Goal: Task Accomplishment & Management: Manage account settings

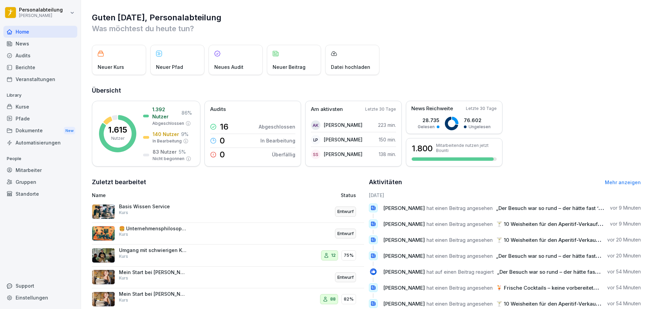
click at [49, 133] on div "Dokumente New" at bounding box center [40, 130] width 74 height 13
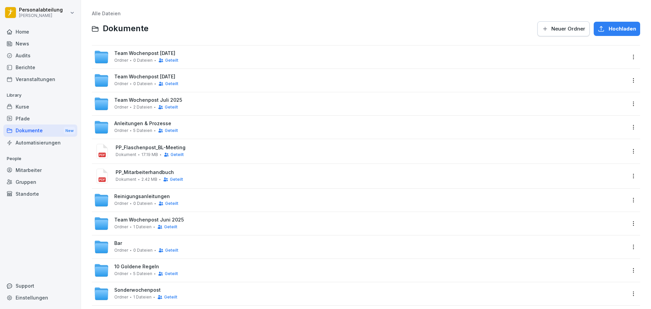
click at [24, 109] on div "Kurse" at bounding box center [40, 107] width 74 height 12
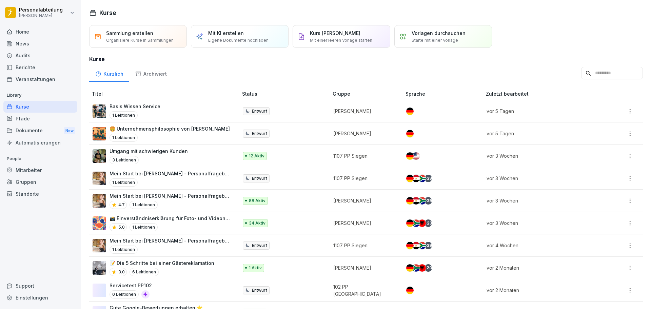
click at [36, 66] on div "Berichte" at bounding box center [40, 67] width 74 height 12
click at [30, 53] on div "Audits" at bounding box center [40, 55] width 74 height 12
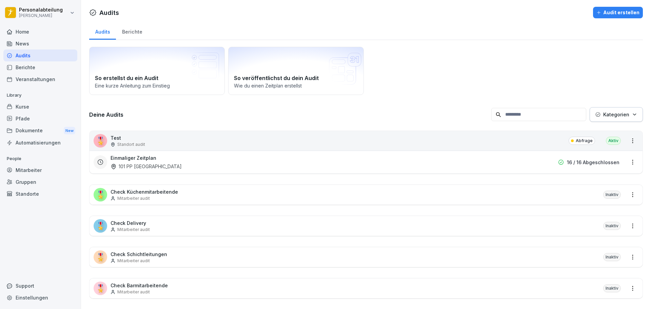
click at [29, 45] on div "News" at bounding box center [40, 44] width 74 height 12
click at [31, 30] on div "Home" at bounding box center [40, 32] width 74 height 12
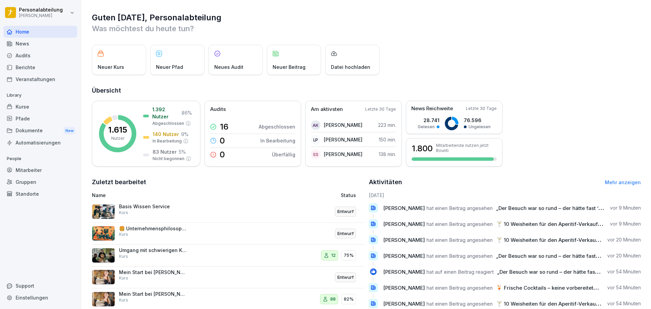
click at [34, 168] on div "Mitarbeiter" at bounding box center [40, 170] width 74 height 12
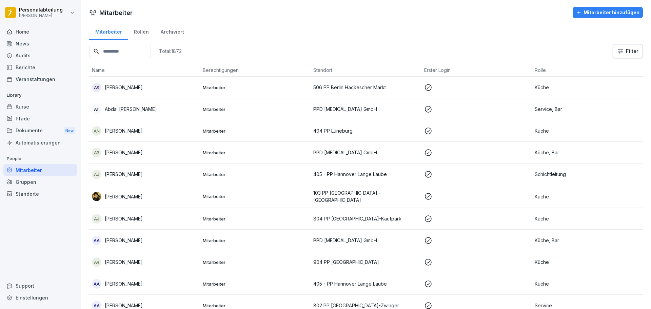
click at [124, 54] on input at bounding box center [120, 51] width 62 height 13
click at [129, 51] on input at bounding box center [120, 51] width 62 height 13
click at [133, 54] on input at bounding box center [120, 51] width 62 height 13
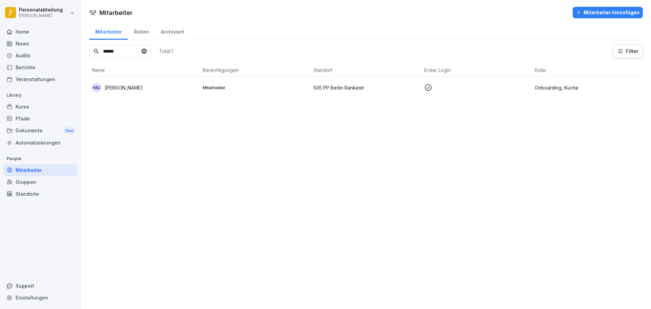
type input "******"
click at [547, 86] on p "Onboarding, Küche" at bounding box center [587, 87] width 105 height 7
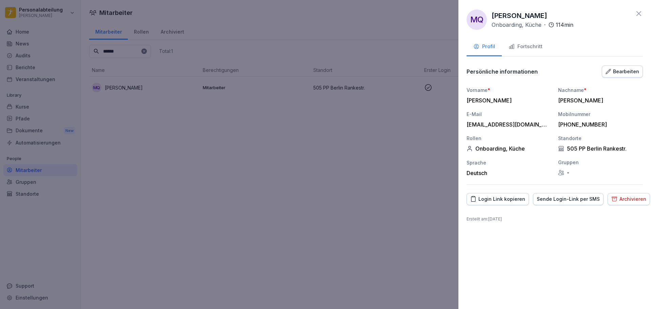
click at [527, 45] on div "Fortschritt" at bounding box center [525, 47] width 34 height 8
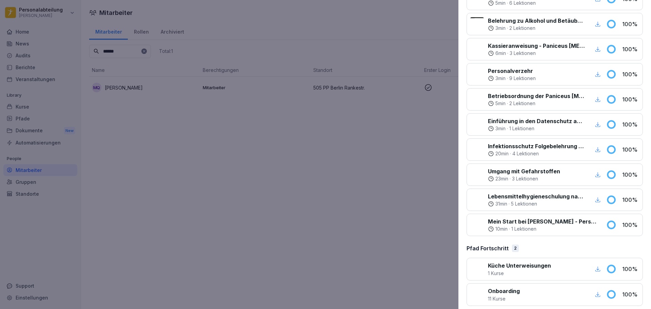
scroll to position [184, 0]
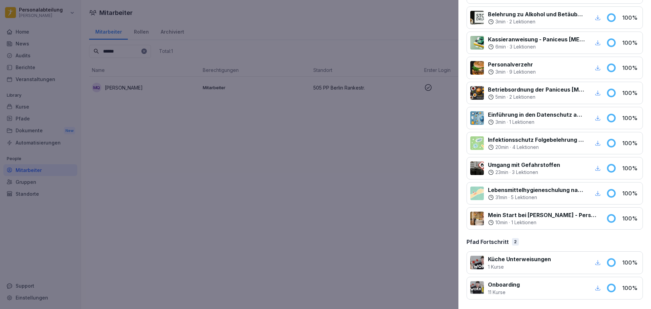
click at [570, 215] on p "Mein Start bei [PERSON_NAME] - Personalfragebogen" at bounding box center [543, 215] width 110 height 8
click at [537, 217] on p "Mein Start bei [PERSON_NAME] - Personalfragebogen" at bounding box center [543, 215] width 110 height 8
click at [506, 217] on p "Mein Start bei [PERSON_NAME] - Personalfragebogen" at bounding box center [543, 215] width 110 height 8
click at [489, 213] on p "Mein Start bei [PERSON_NAME] - Personalfragebogen" at bounding box center [543, 215] width 110 height 8
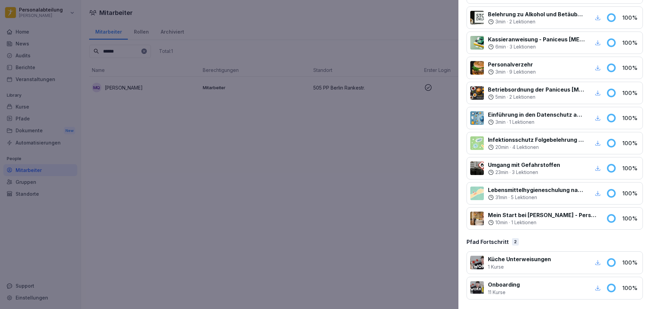
click at [476, 218] on div at bounding box center [477, 219] width 14 height 14
click at [502, 216] on p "Mein Start bei [PERSON_NAME] - Personalfragebogen" at bounding box center [543, 215] width 110 height 8
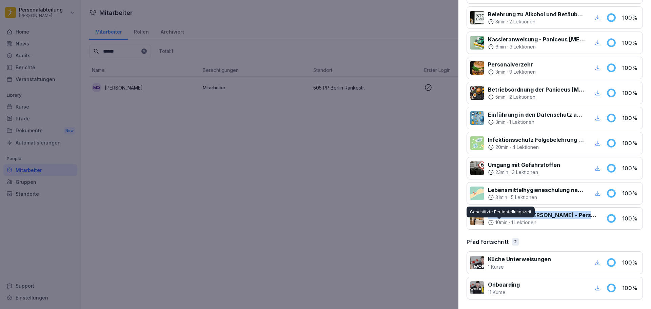
click at [537, 215] on p "Mein Start bei [PERSON_NAME] - Personalfragebogen" at bounding box center [543, 215] width 110 height 8
click at [511, 214] on p "Mein Start bei [PERSON_NAME] - Personalfragebogen" at bounding box center [543, 215] width 110 height 8
click at [607, 219] on icon at bounding box center [610, 218] width 7 height 7
click at [608, 220] on icon at bounding box center [610, 218] width 7 height 7
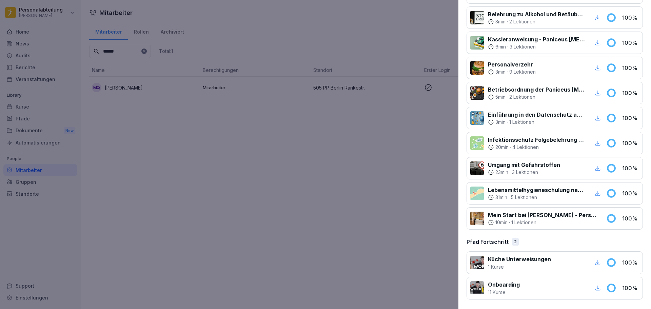
click at [550, 218] on p "Mein Start bei [PERSON_NAME] - Personalfragebogen" at bounding box center [543, 215] width 110 height 8
click at [518, 219] on p "1 Lektionen" at bounding box center [523, 222] width 25 height 7
click at [607, 218] on icon at bounding box center [610, 218] width 7 height 7
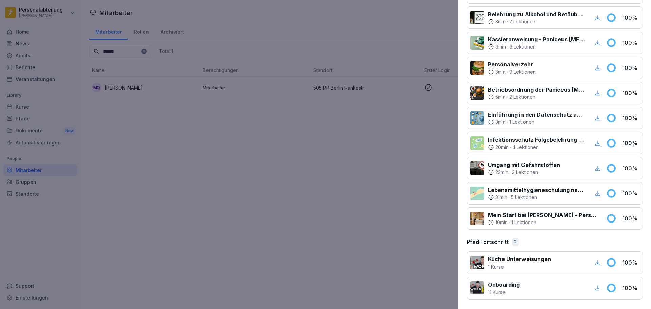
click at [589, 218] on p "Mein Start bei [PERSON_NAME] - Personalfragebogen" at bounding box center [543, 215] width 110 height 8
click at [574, 214] on p "Mein Start bei [PERSON_NAME] - Personalfragebogen" at bounding box center [543, 215] width 110 height 8
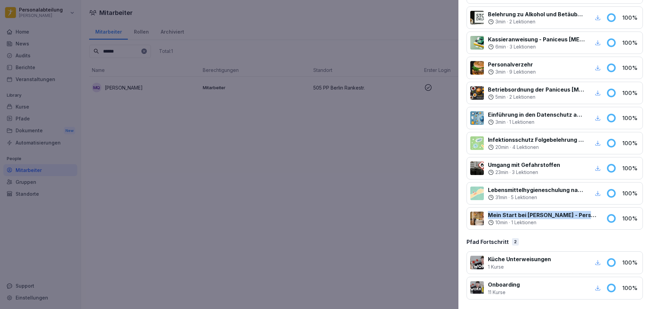
click at [595, 288] on icon "button" at bounding box center [598, 288] width 6 height 6
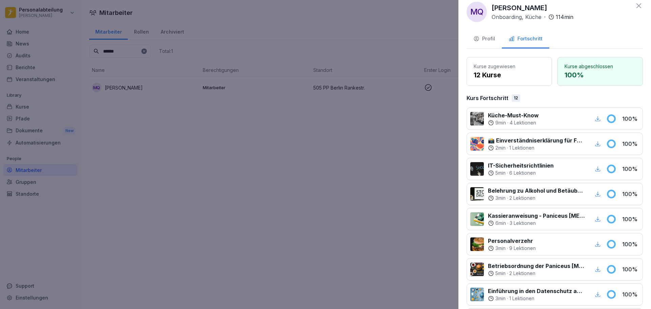
scroll to position [0, 0]
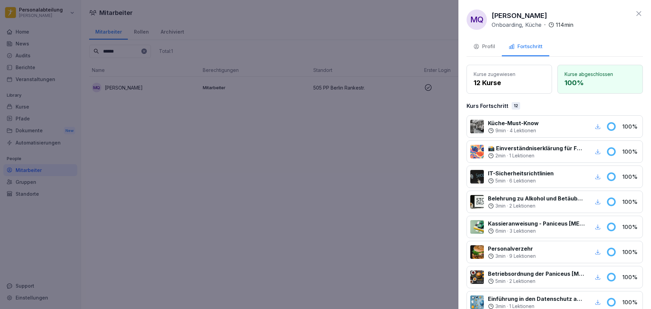
click at [586, 81] on p "100 %" at bounding box center [599, 83] width 71 height 10
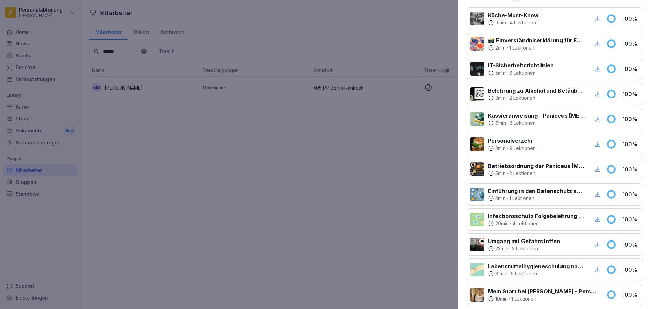
scroll to position [184, 0]
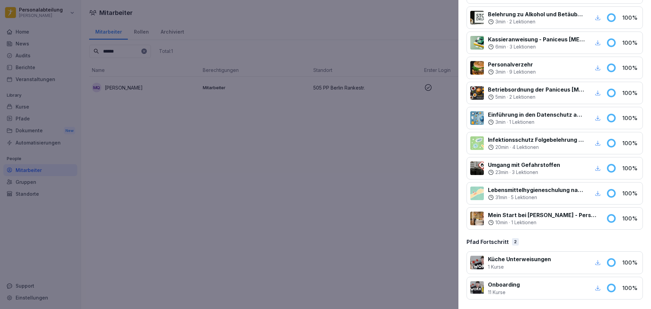
click at [597, 215] on div "Mein Start bei Peter Pane - Personalfragebogen 10 min · 1 Lektionen" at bounding box center [536, 218] width 132 height 15
click at [580, 215] on p "Mein Start bei [PERSON_NAME] - Personalfragebogen" at bounding box center [543, 215] width 110 height 8
click at [507, 225] on p "10 min" at bounding box center [501, 222] width 12 height 7
click at [488, 216] on p "Mein Start bei [PERSON_NAME] - Personalfragebogen" at bounding box center [543, 215] width 110 height 8
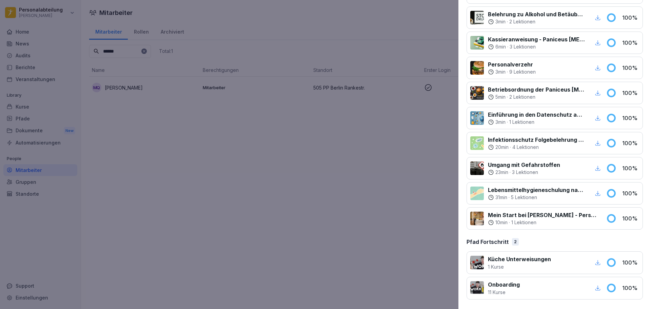
click at [473, 220] on div at bounding box center [477, 219] width 14 height 14
click at [502, 215] on p "Mein Start bei [PERSON_NAME] - Personalfragebogen" at bounding box center [543, 215] width 110 height 8
click at [326, 193] on div at bounding box center [325, 154] width 651 height 309
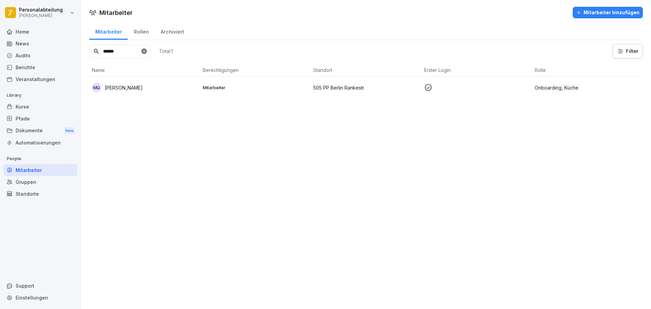
click at [547, 87] on p "Onboarding, Küche" at bounding box center [587, 87] width 105 height 7
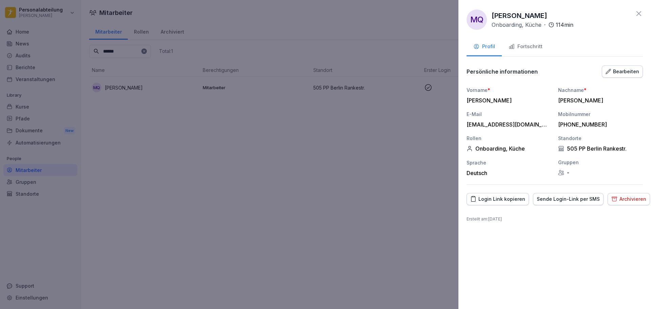
click at [527, 46] on div "Fortschritt" at bounding box center [525, 47] width 34 height 8
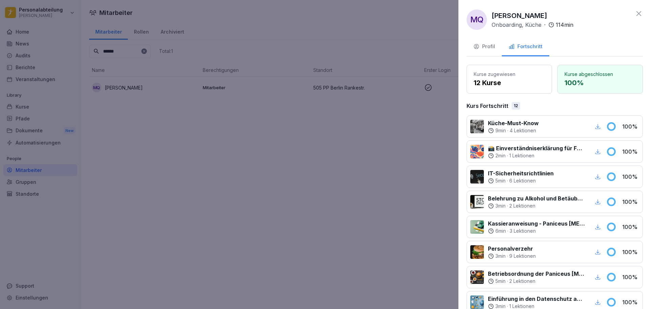
click at [401, 163] on div at bounding box center [325, 154] width 651 height 309
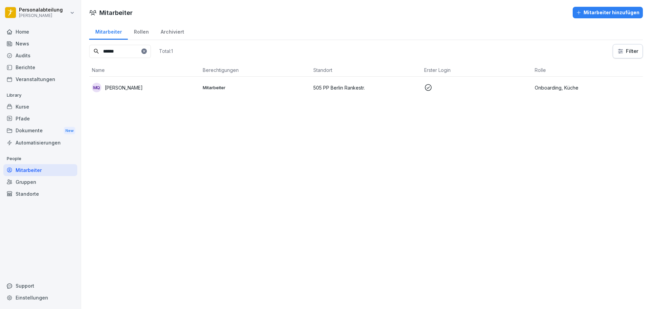
click at [143, 33] on div "Rollen" at bounding box center [141, 30] width 27 height 17
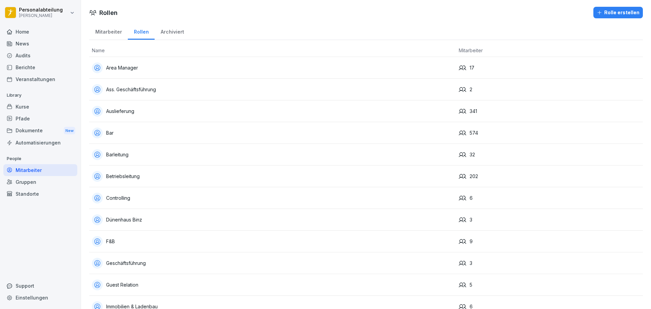
click at [173, 32] on div "Archiviert" at bounding box center [172, 30] width 35 height 17
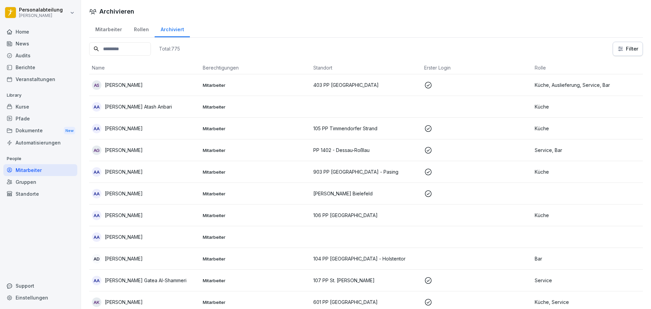
click at [98, 33] on div "Mitarbeiter" at bounding box center [108, 28] width 39 height 17
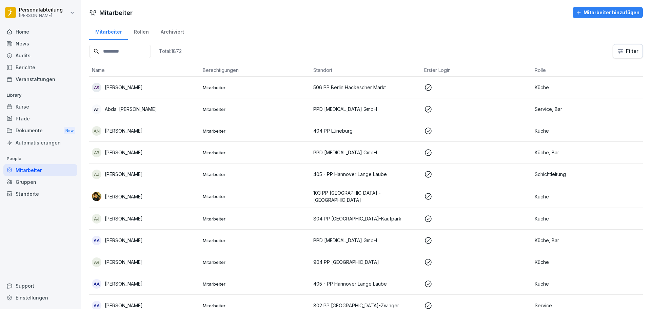
click at [124, 51] on input at bounding box center [120, 51] width 62 height 13
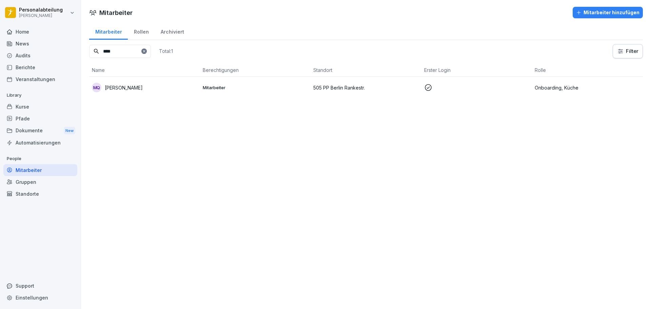
type input "****"
click at [208, 92] on td "Mitarbeiter" at bounding box center [255, 88] width 111 height 22
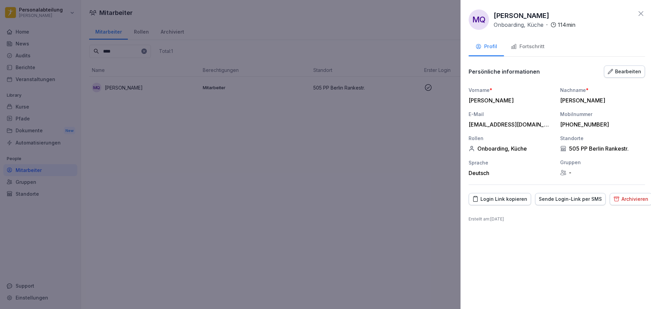
click at [297, 117] on div at bounding box center [325, 154] width 651 height 309
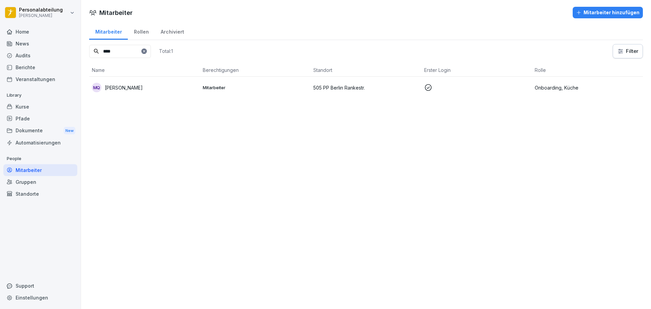
click at [338, 94] on td "505 PP Berlin Rankestr." at bounding box center [365, 88] width 111 height 22
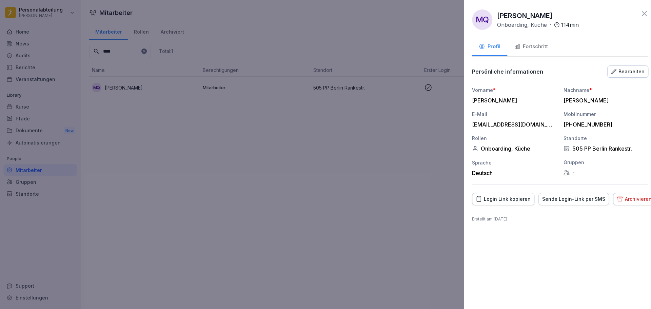
click at [429, 85] on div at bounding box center [325, 154] width 651 height 309
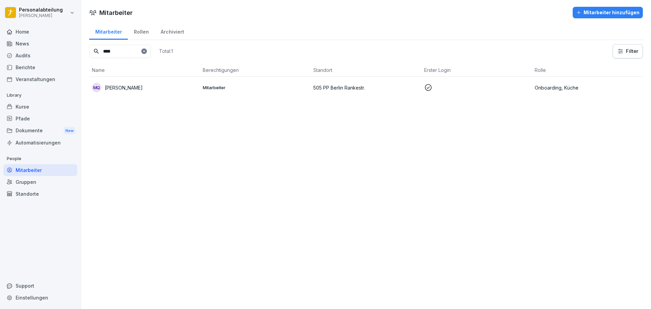
click at [425, 86] on icon at bounding box center [428, 87] width 7 height 7
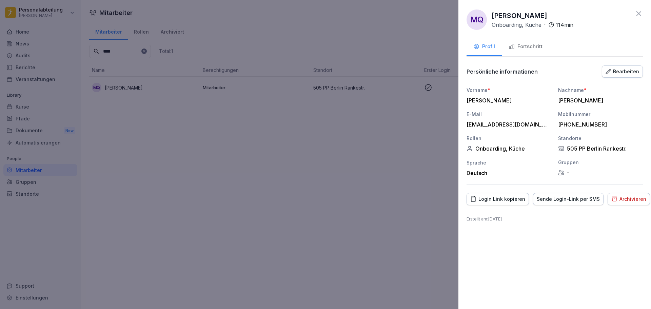
drag, startPoint x: 413, startPoint y: 127, endPoint x: 211, endPoint y: 119, distance: 201.5
click at [412, 127] on div at bounding box center [325, 154] width 651 height 309
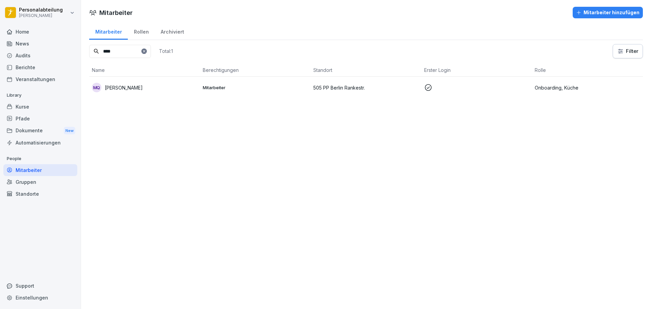
click at [104, 85] on div "MQ Muhammad Maaz Qureshi" at bounding box center [144, 87] width 105 height 9
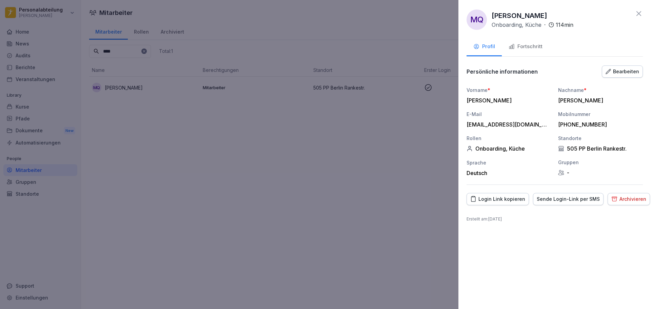
click at [224, 124] on div at bounding box center [325, 154] width 651 height 309
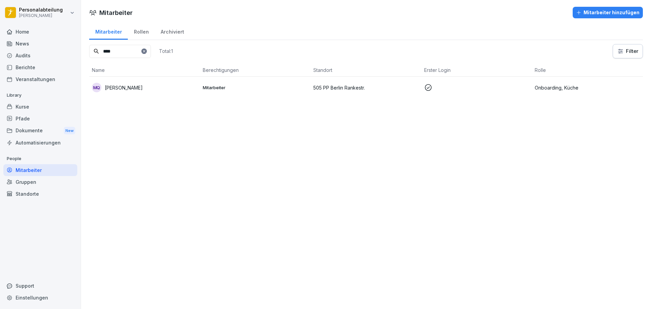
click at [97, 88] on div "MQ" at bounding box center [96, 87] width 9 height 9
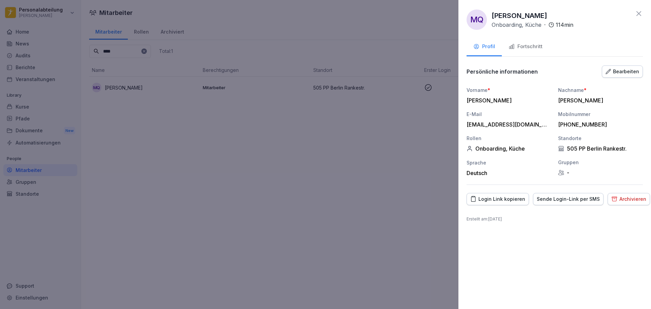
click at [534, 38] on button "Fortschritt" at bounding box center [525, 47] width 47 height 18
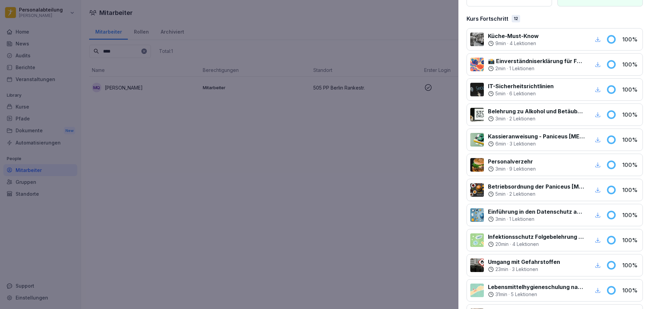
scroll to position [184, 0]
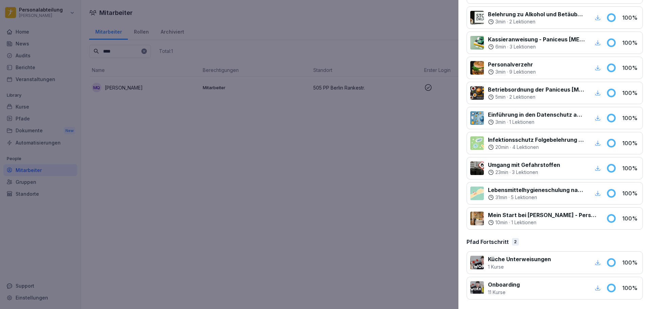
click at [594, 223] on div "Mein Start bei Peter Pane - Personalfragebogen 10 min · 1 Lektionen" at bounding box center [536, 218] width 132 height 15
click at [529, 224] on p "1 Lektionen" at bounding box center [523, 222] width 25 height 7
click at [550, 221] on div "10 min · 1 Lektionen" at bounding box center [543, 222] width 110 height 7
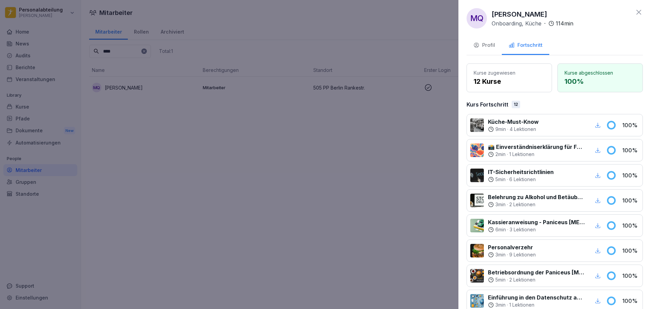
scroll to position [0, 0]
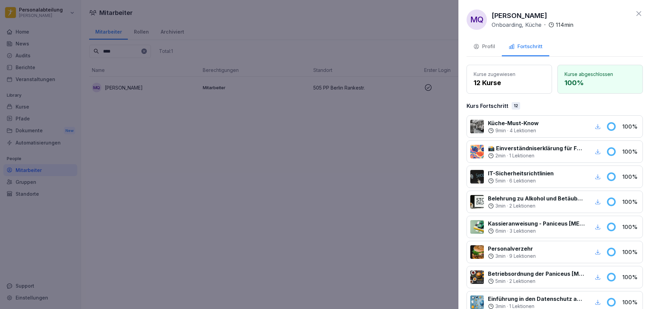
click at [505, 77] on p "Kurse zugewiesen" at bounding box center [509, 74] width 71 height 7
click at [487, 74] on p "Kurse zugewiesen" at bounding box center [509, 74] width 71 height 7
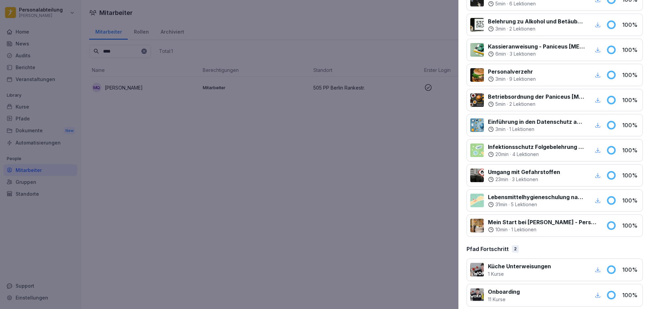
scroll to position [184, 0]
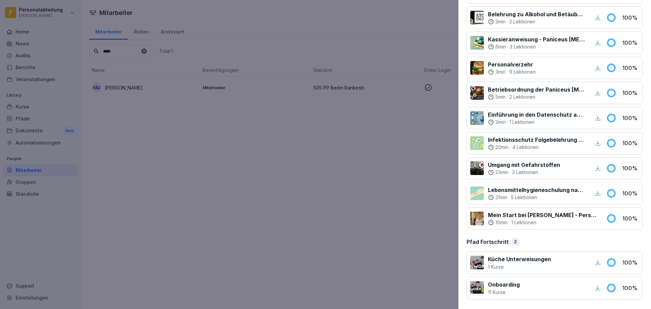
click at [268, 146] on div at bounding box center [325, 154] width 651 height 309
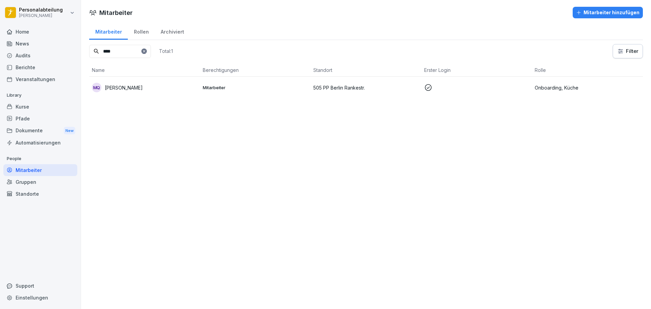
click at [43, 130] on div "Dokumente New" at bounding box center [40, 130] width 74 height 13
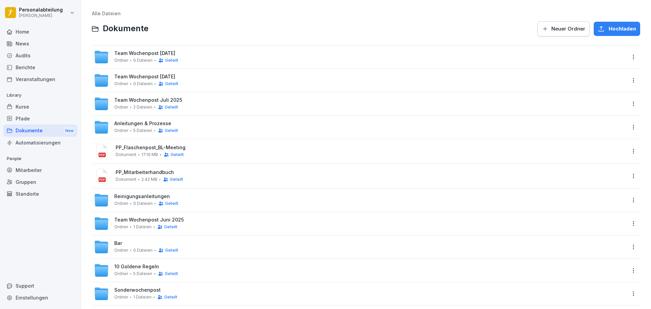
click at [39, 118] on div "Pfade" at bounding box center [40, 119] width 74 height 12
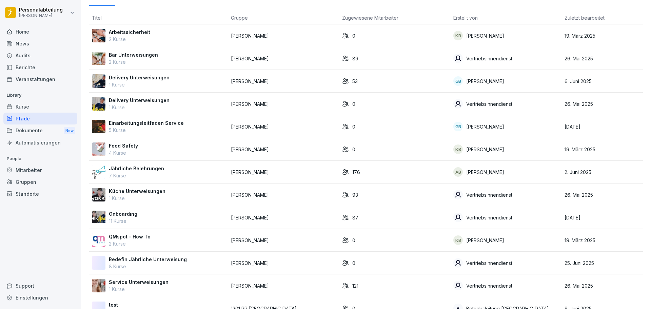
scroll to position [55, 0]
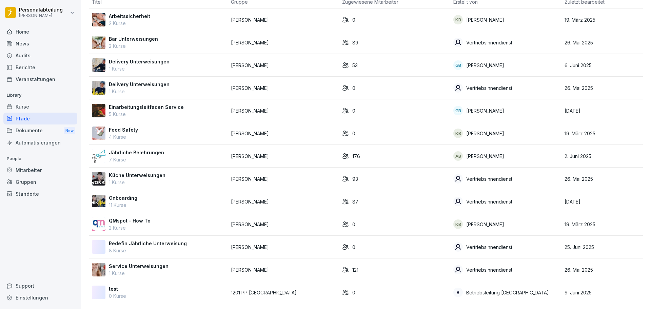
click at [139, 200] on div "Onboarding 11 Kurse" at bounding box center [159, 201] width 134 height 14
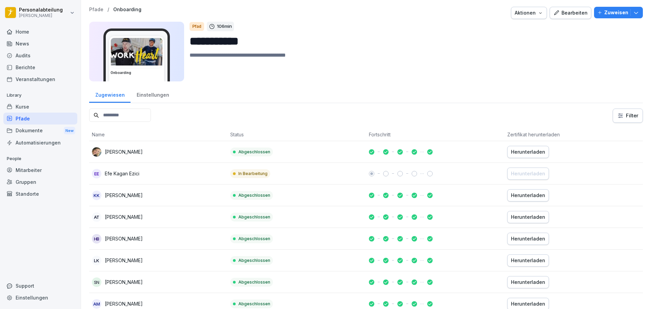
click at [128, 115] on input at bounding box center [120, 114] width 62 height 13
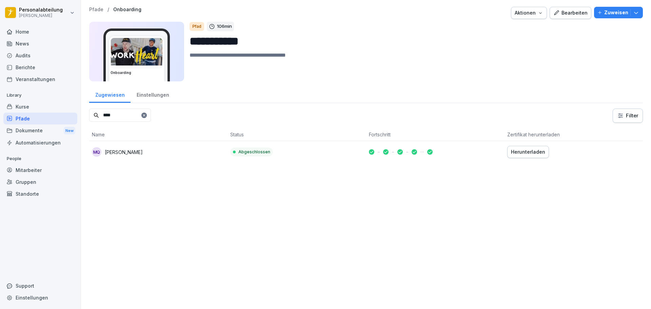
type input "****"
click at [136, 153] on p "[PERSON_NAME]" at bounding box center [124, 151] width 38 height 7
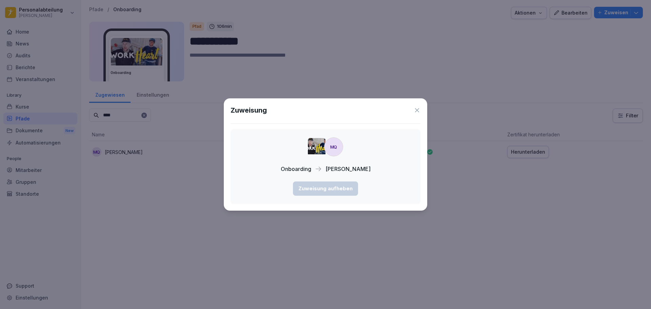
click at [336, 150] on div "MQ" at bounding box center [333, 146] width 19 height 19
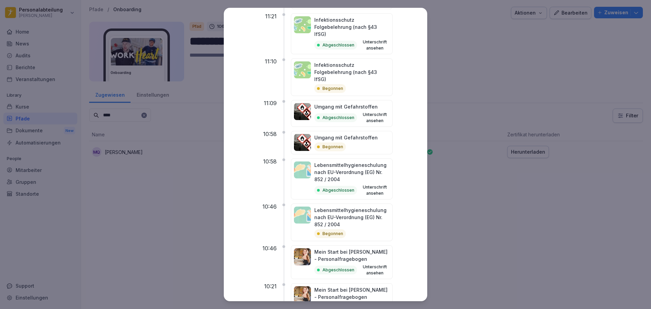
scroll to position [675, 0]
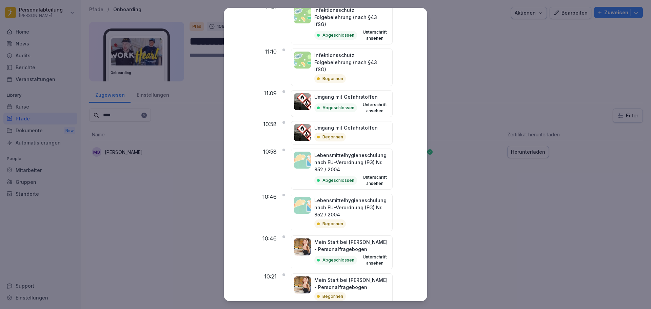
click at [381, 254] on button "Unterschrift ansehen" at bounding box center [375, 260] width 30 height 12
click at [335, 238] on p "Mein Start bei [PERSON_NAME] - Personalfragebogen" at bounding box center [351, 245] width 75 height 14
click at [310, 238] on img at bounding box center [302, 246] width 17 height 17
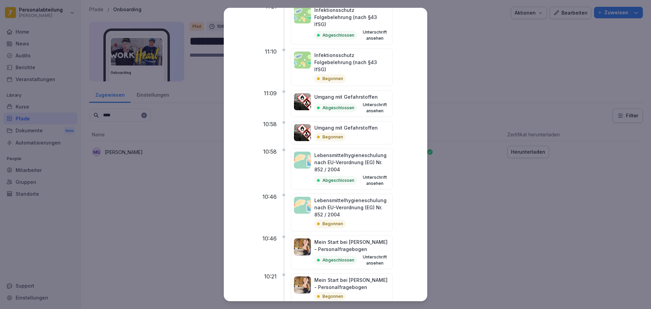
click at [310, 238] on img at bounding box center [302, 246] width 17 height 17
drag, startPoint x: 310, startPoint y: 201, endPoint x: 287, endPoint y: 197, distance: 23.7
click at [277, 235] on p "10:46" at bounding box center [269, 238] width 14 height 6
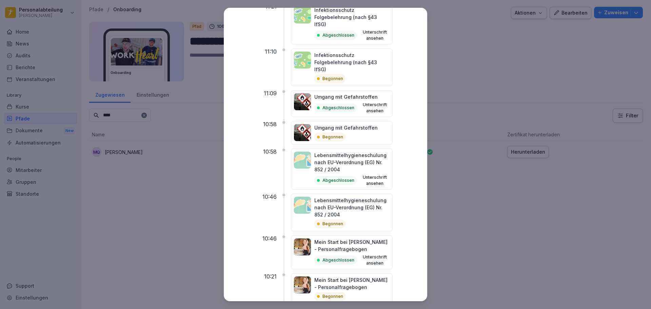
click at [332, 238] on p "Mein Start bei [PERSON_NAME] - Personalfragebogen" at bounding box center [351, 245] width 75 height 14
click at [345, 257] on p "Abgeschlossen" at bounding box center [338, 260] width 32 height 6
click at [386, 254] on button "Unterschrift ansehen" at bounding box center [375, 260] width 30 height 12
click at [387, 254] on button "Unterschrift ansehen" at bounding box center [375, 260] width 30 height 12
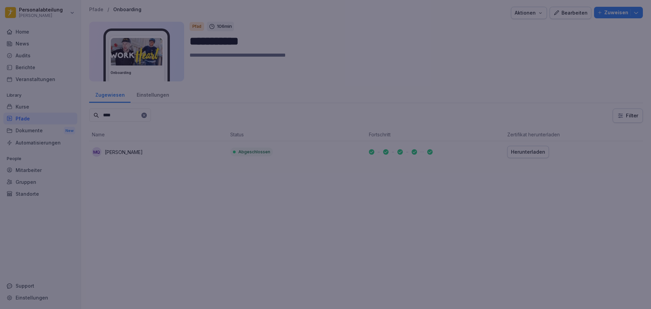
click at [492, 210] on div at bounding box center [325, 154] width 651 height 309
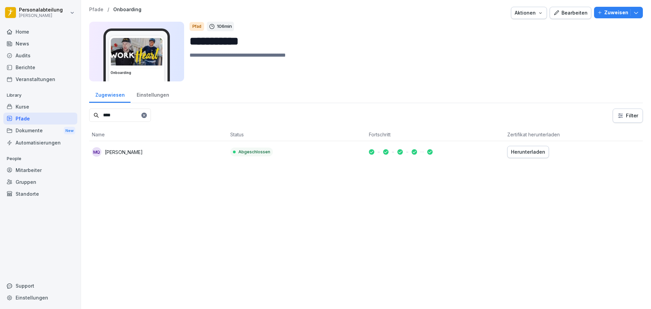
click at [518, 151] on div "Herunterladen" at bounding box center [528, 151] width 34 height 7
click at [234, 153] on div at bounding box center [234, 151] width 3 height 3
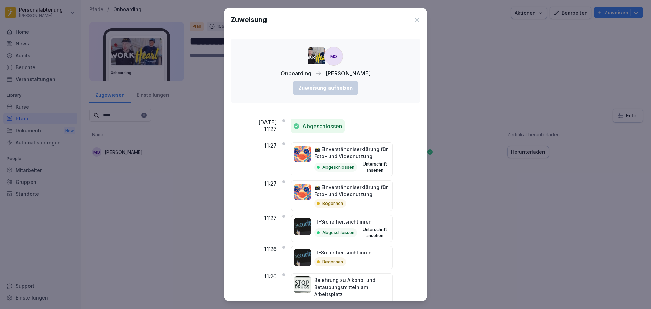
click at [385, 163] on button "Unterschrift ansehen" at bounding box center [375, 167] width 30 height 12
click at [411, 238] on div "IT-Sicherheitsrichtlinien Abgeschlossen Unterschrift ansehen" at bounding box center [355, 228] width 129 height 27
click at [414, 21] on icon at bounding box center [417, 19] width 7 height 7
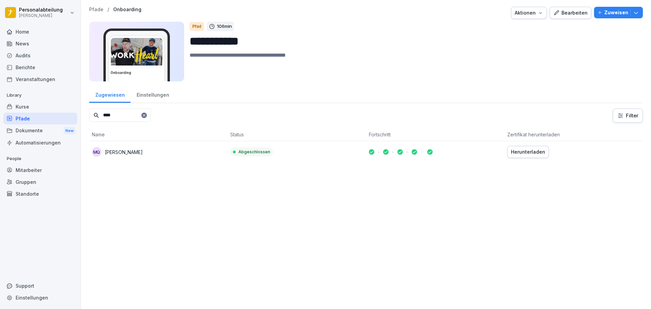
click at [532, 16] on div "Aktionen" at bounding box center [529, 12] width 28 height 7
click at [572, 52] on html "**********" at bounding box center [325, 154] width 651 height 309
click at [49, 106] on div "Kurse" at bounding box center [40, 107] width 74 height 12
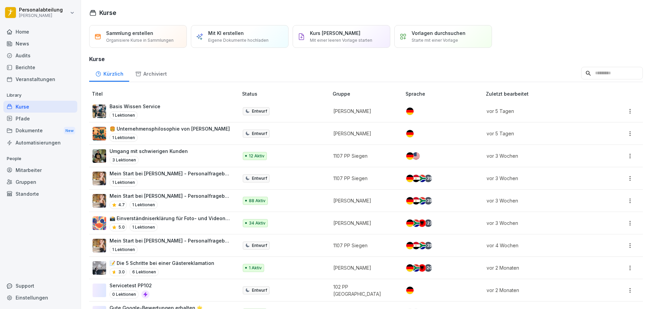
click at [588, 72] on input at bounding box center [612, 73] width 62 height 13
type input "****"
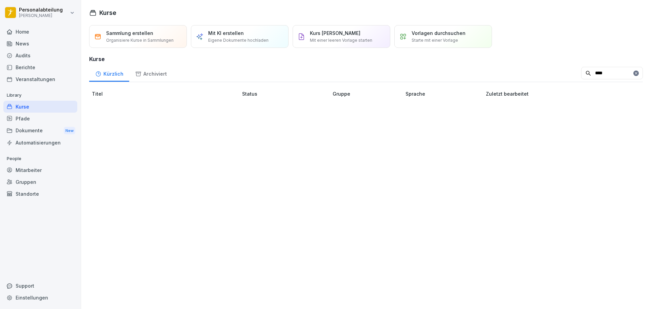
drag, startPoint x: 585, startPoint y: 75, endPoint x: 551, endPoint y: 73, distance: 34.6
click at [551, 73] on div "Kürzlich Archiviert ****" at bounding box center [366, 73] width 554 height 18
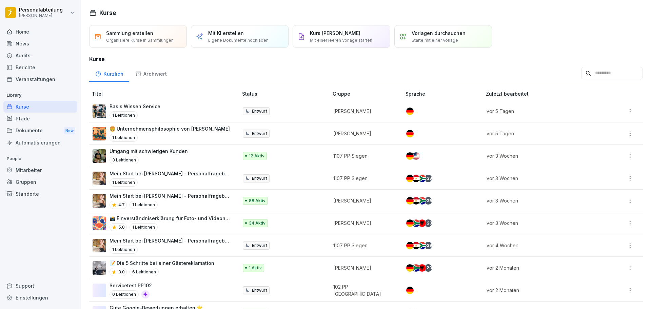
click at [24, 118] on div "Pfade" at bounding box center [40, 119] width 74 height 12
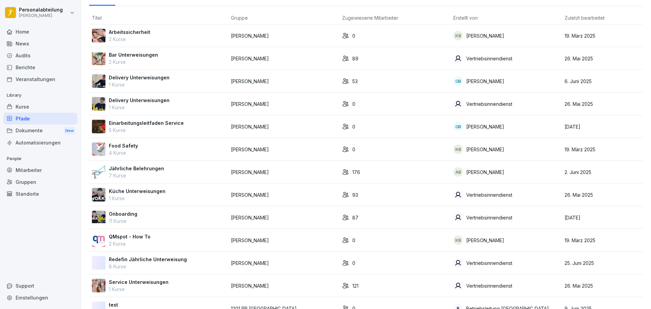
scroll to position [55, 0]
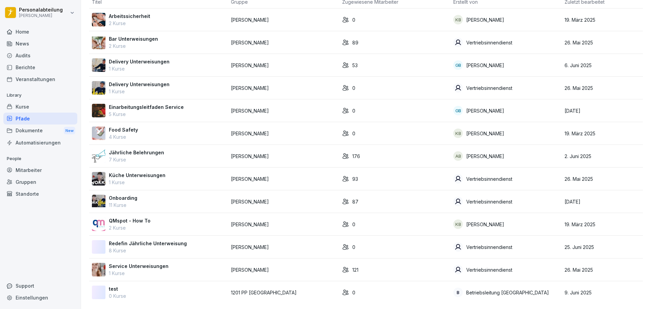
click at [41, 236] on div "Home News Audits Berichte Veranstaltungen Library Kurse Pfade Dokumente New Aut…" at bounding box center [40, 164] width 74 height 284
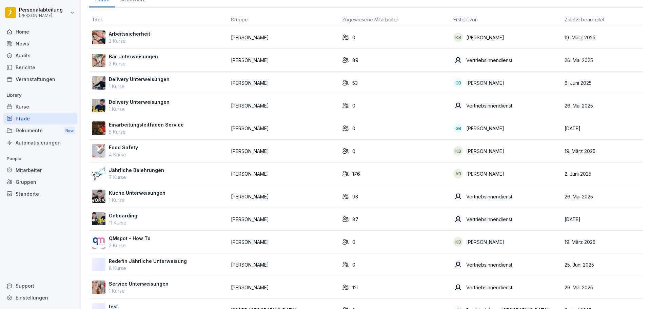
scroll to position [0, 0]
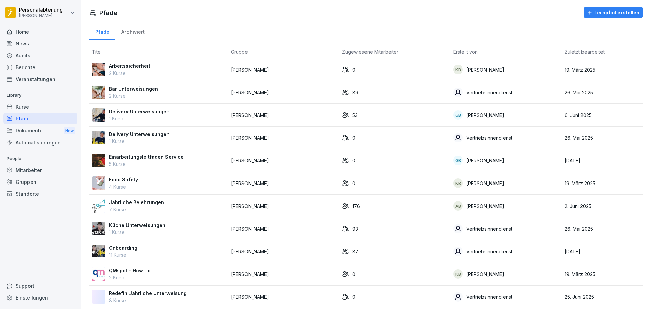
click at [142, 253] on div "Onboarding 11 Kurse" at bounding box center [159, 251] width 134 height 14
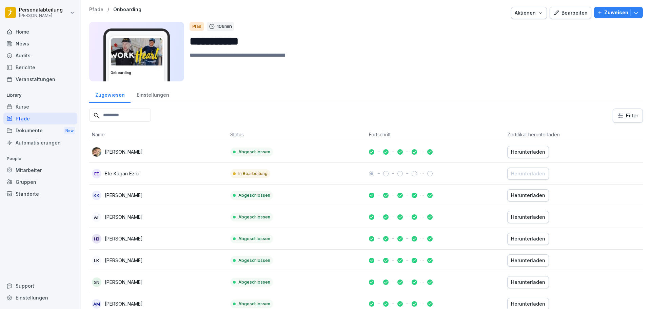
click at [126, 114] on input at bounding box center [120, 114] width 62 height 13
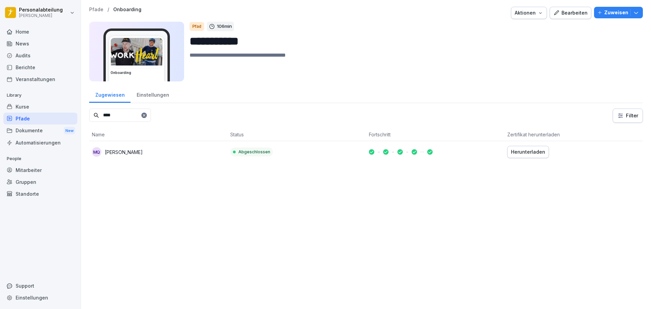
type input "****"
click at [384, 156] on td at bounding box center [435, 152] width 138 height 22
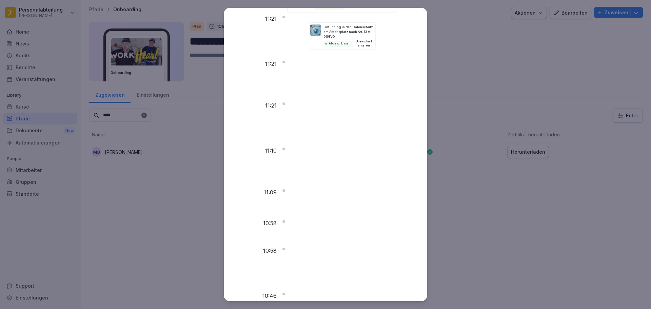
scroll to position [675, 0]
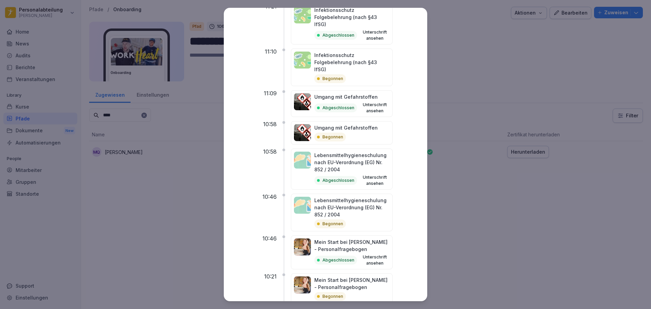
click at [353, 238] on p "Mein Start bei [PERSON_NAME] - Personalfragebogen" at bounding box center [351, 245] width 75 height 14
click at [311, 238] on img at bounding box center [302, 246] width 17 height 17
click at [346, 257] on p "Abgeschlossen" at bounding box center [338, 260] width 32 height 6
click at [340, 219] on div "Begonnen" at bounding box center [330, 223] width 32 height 9
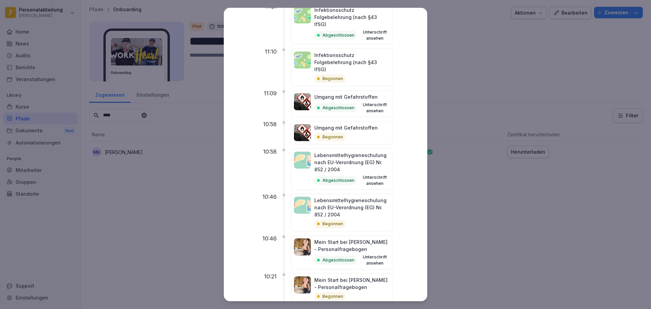
click at [337, 197] on p "Lebensmittelhygieneschulung nach EU-Verordnung (EG) Nr. 852 / 2004" at bounding box center [351, 207] width 75 height 21
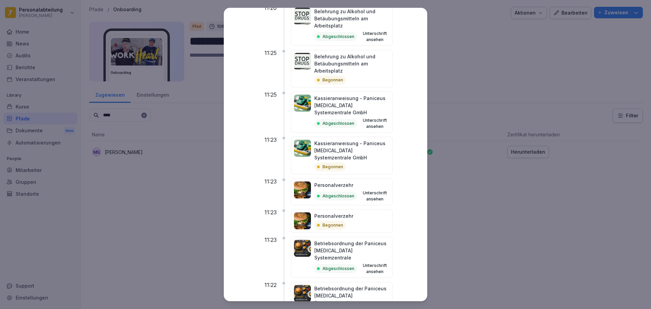
scroll to position [0, 0]
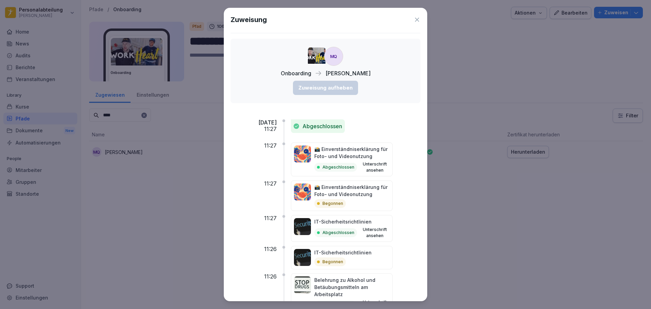
click at [414, 16] on icon at bounding box center [417, 19] width 7 height 7
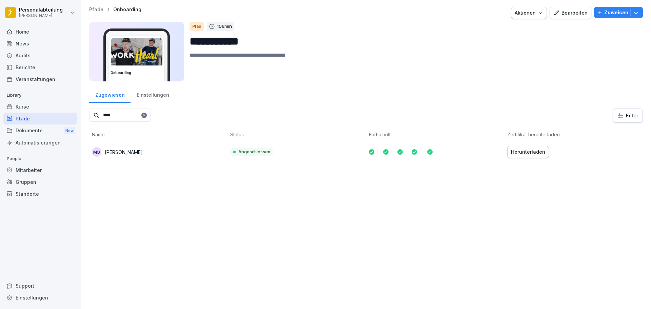
click at [380, 136] on th "Fortschritt" at bounding box center [435, 134] width 138 height 13
click at [527, 17] on button "Aktionen" at bounding box center [529, 13] width 36 height 12
click at [523, 15] on div "Aktionen" at bounding box center [529, 12] width 28 height 7
click at [130, 115] on input "****" at bounding box center [120, 114] width 62 height 13
click at [161, 97] on div "Einstellungen" at bounding box center [152, 93] width 44 height 17
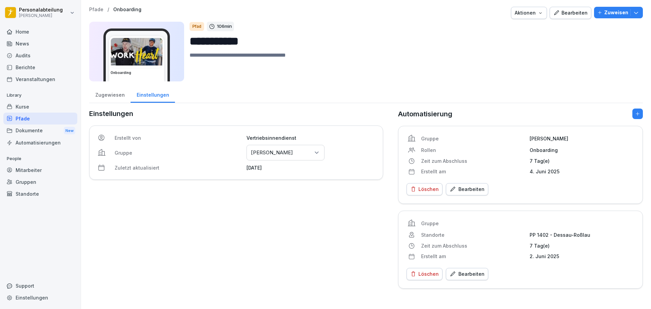
click at [120, 95] on div "Zugewiesen" at bounding box center [109, 93] width 41 height 17
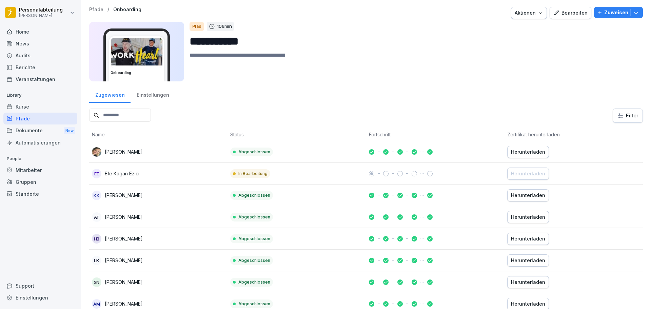
click at [38, 106] on div "Kurse" at bounding box center [40, 107] width 74 height 12
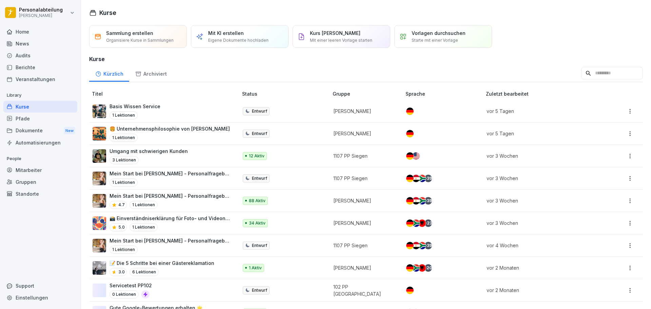
click at [29, 119] on div "Pfade" at bounding box center [40, 119] width 74 height 12
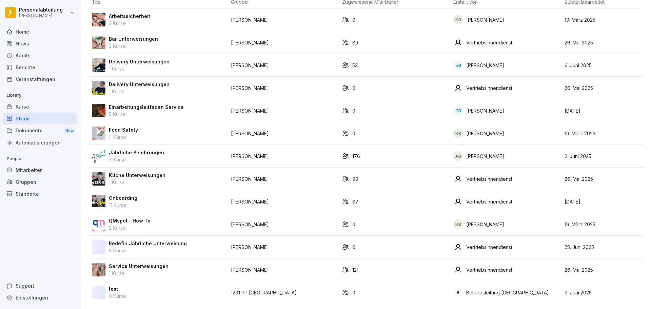
scroll to position [21, 0]
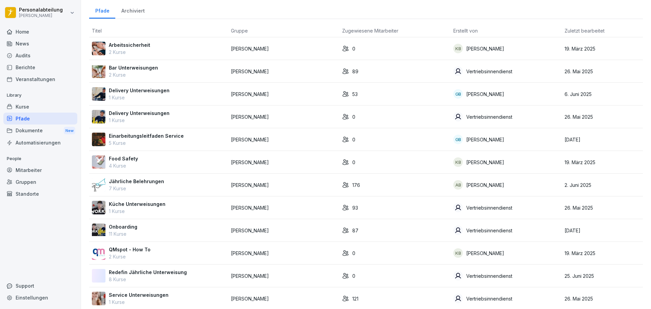
click at [36, 69] on div "Berichte" at bounding box center [40, 67] width 74 height 12
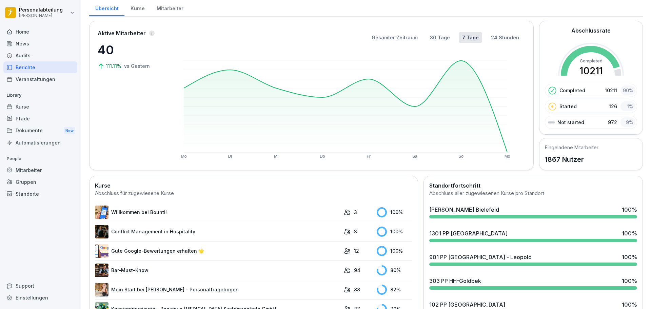
click at [46, 118] on div "Pfade" at bounding box center [40, 119] width 74 height 12
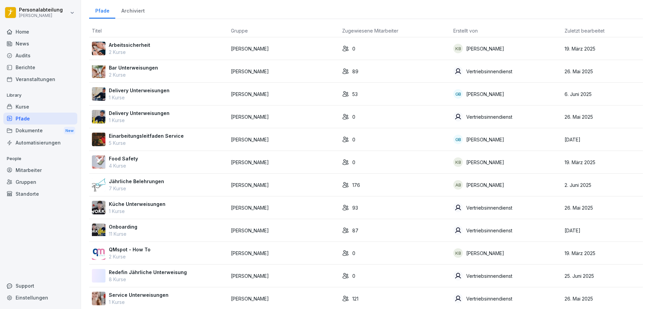
click at [132, 8] on div "Archiviert" at bounding box center [132, 9] width 35 height 17
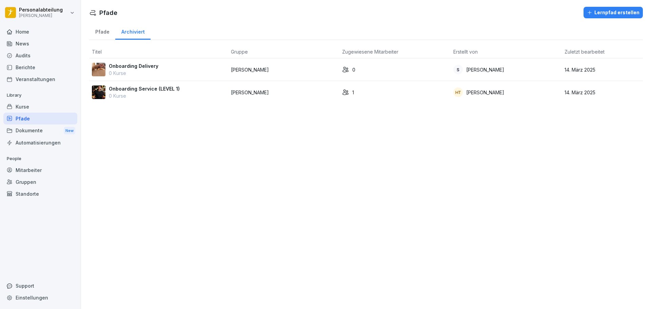
click at [35, 132] on div "Dokumente New" at bounding box center [40, 130] width 74 height 13
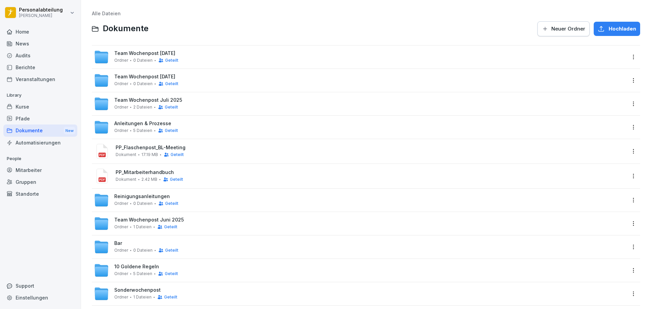
click at [33, 107] on div "Kurse" at bounding box center [40, 107] width 74 height 12
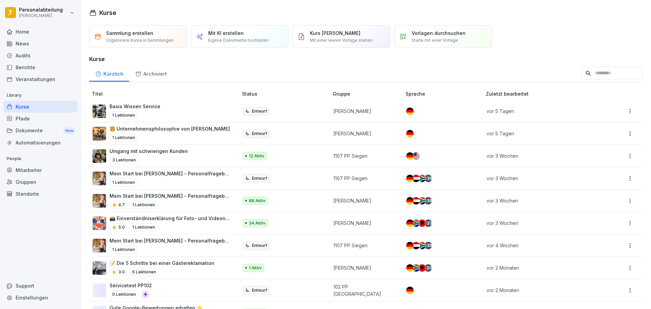
click at [156, 178] on div "Mein Start bei Peter Pane - Personalfragebogen 1 Lektionen" at bounding box center [170, 178] width 122 height 17
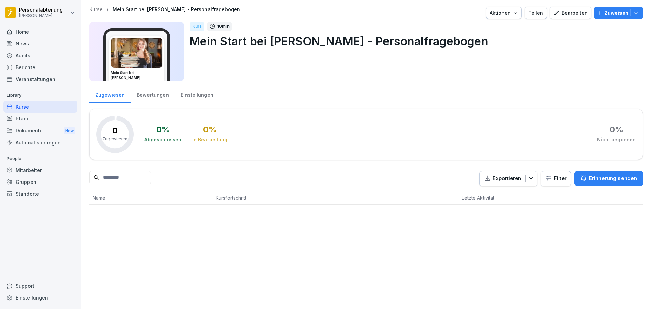
click at [148, 178] on input at bounding box center [120, 177] width 62 height 13
type input "****"
click at [34, 105] on div "Kurse" at bounding box center [40, 107] width 74 height 12
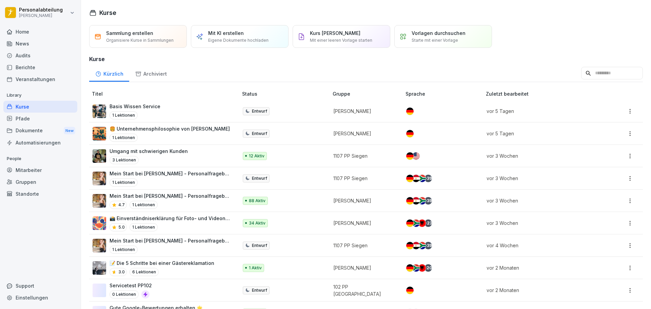
click at [583, 75] on input at bounding box center [612, 73] width 62 height 13
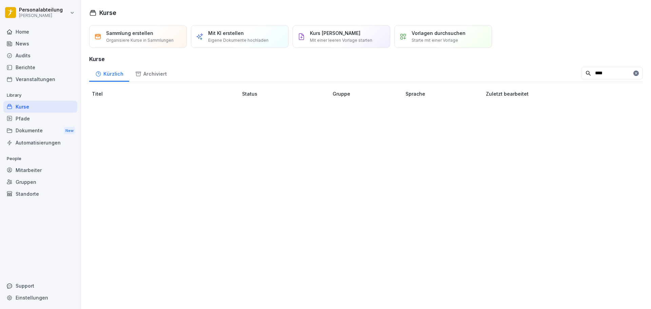
type input "****"
click at [154, 71] on div "Archiviert" at bounding box center [150, 72] width 43 height 17
click at [604, 76] on input "****" at bounding box center [612, 73] width 62 height 13
click at [107, 78] on div "Kürzlich" at bounding box center [109, 72] width 40 height 17
drag, startPoint x: 558, startPoint y: 69, endPoint x: 475, endPoint y: 65, distance: 83.5
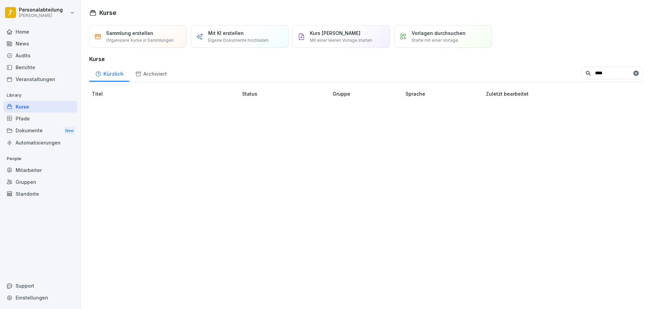
click at [475, 65] on div "Kürzlich Archiviert ****" at bounding box center [366, 73] width 554 height 18
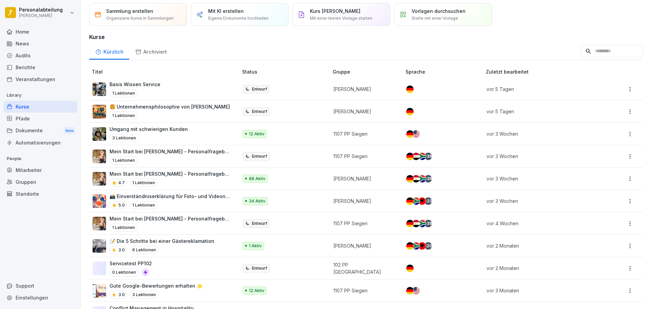
scroll to position [34, 0]
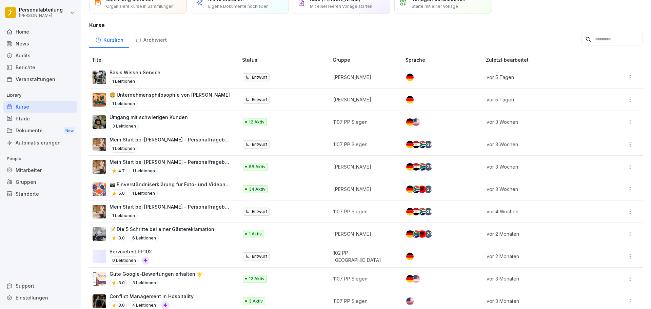
click at [200, 164] on p "Mein Start bei [PERSON_NAME] - Personalfragebogen" at bounding box center [170, 161] width 122 height 7
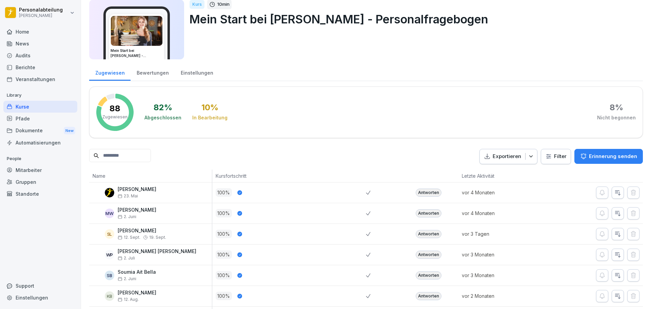
scroll to position [34, 0]
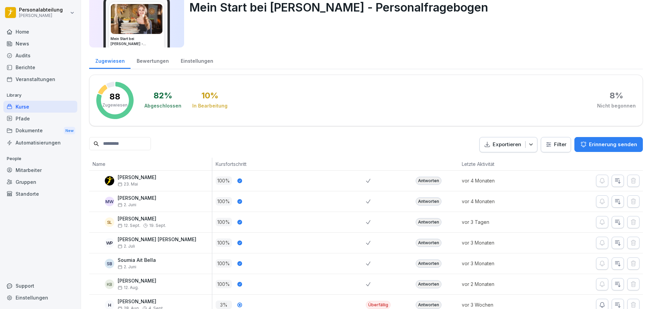
click at [137, 142] on input at bounding box center [120, 143] width 62 height 13
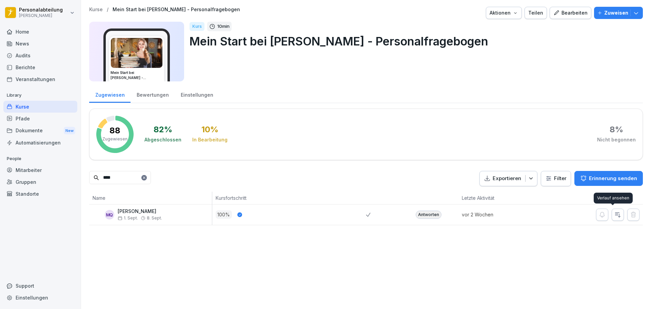
type input "****"
click at [614, 217] on icon "button" at bounding box center [617, 214] width 7 height 7
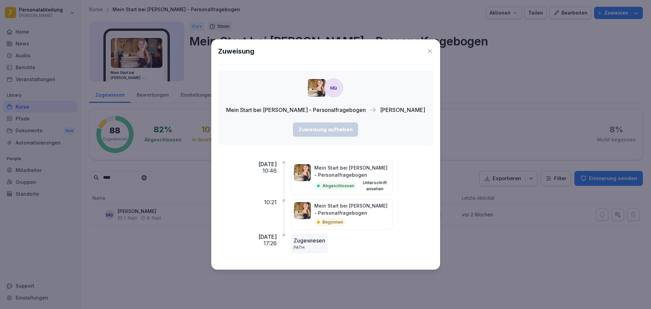
drag, startPoint x: 346, startPoint y: 185, endPoint x: 347, endPoint y: 182, distance: 3.5
click at [347, 185] on p "Abgeschlossen" at bounding box center [338, 186] width 32 height 6
click at [350, 171] on p "Mein Start bei [PERSON_NAME] - Personalfragebogen" at bounding box center [351, 171] width 75 height 14
click at [428, 52] on div "Zuweisung" at bounding box center [325, 51] width 215 height 10
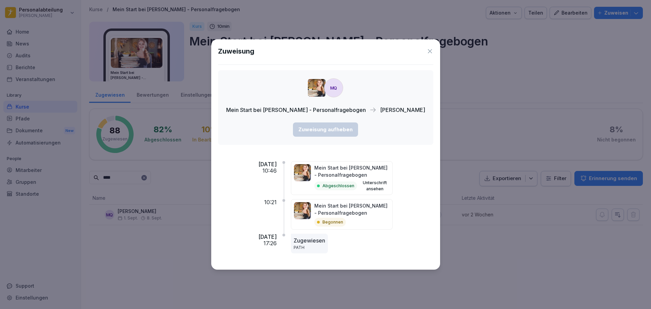
click at [433, 50] on icon at bounding box center [429, 51] width 7 height 7
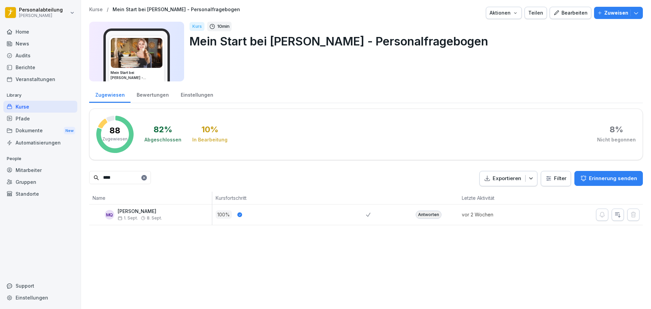
click at [368, 214] on icon at bounding box center [368, 215] width 5 height 4
click at [220, 217] on p "100 %" at bounding box center [224, 214] width 16 height 8
click at [133, 218] on span "1. Sept." at bounding box center [128, 218] width 20 height 5
click at [520, 208] on div "vor 2 Wochen" at bounding box center [496, 214] width 77 height 20
click at [603, 216] on div at bounding box center [619, 214] width 47 height 12
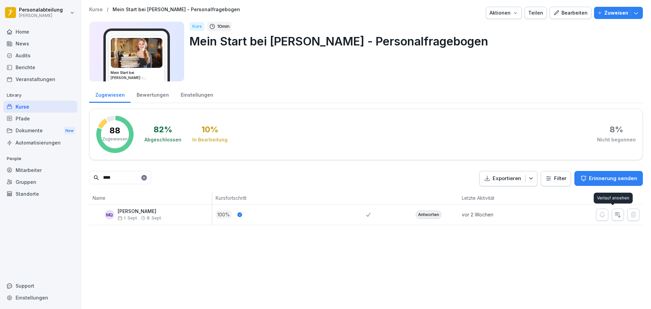
click at [614, 217] on icon "button" at bounding box center [617, 214] width 7 height 7
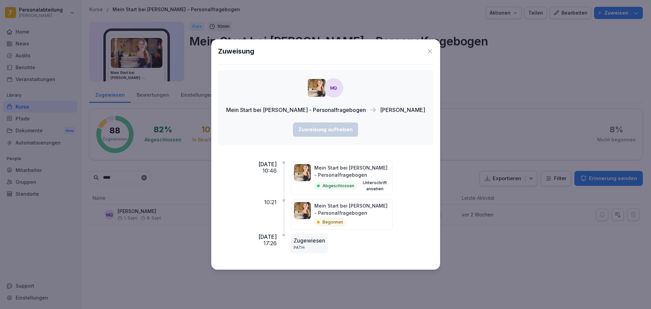
click at [348, 188] on p "Abgeschlossen" at bounding box center [338, 186] width 32 height 6
click at [347, 185] on p "Abgeschlossen" at bounding box center [338, 186] width 32 height 6
click at [385, 182] on button "Unterschrift ansehen" at bounding box center [375, 186] width 30 height 12
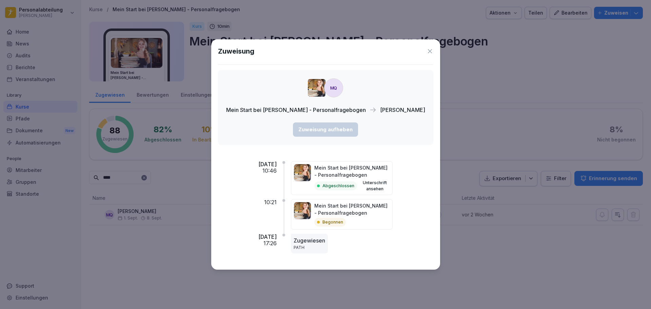
click at [432, 49] on icon at bounding box center [429, 51] width 7 height 7
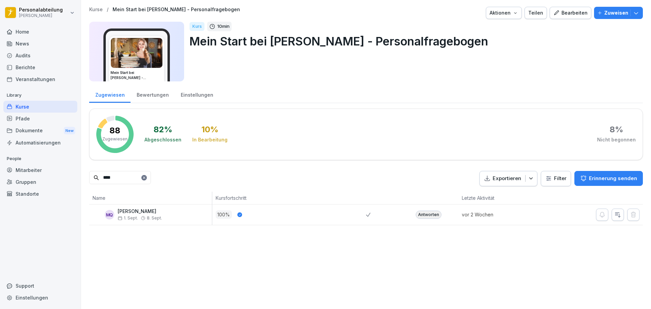
click at [496, 181] on p "Exportieren" at bounding box center [507, 179] width 28 height 8
click at [499, 177] on p "Exportieren" at bounding box center [507, 179] width 28 height 8
click at [611, 292] on div "Kurse / Mein Start bei [PERSON_NAME] - Personalfragebogen Aktionen Teilen Bearb…" at bounding box center [366, 154] width 570 height 309
click at [596, 232] on div "Kurse / Mein Start bei [PERSON_NAME] - Personalfragebogen Aktionen Teilen Bearb…" at bounding box center [366, 116] width 570 height 232
click at [416, 214] on div "Antworten" at bounding box center [429, 214] width 26 height 8
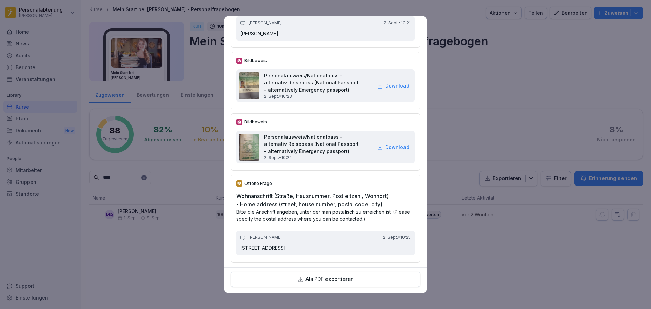
scroll to position [441, 0]
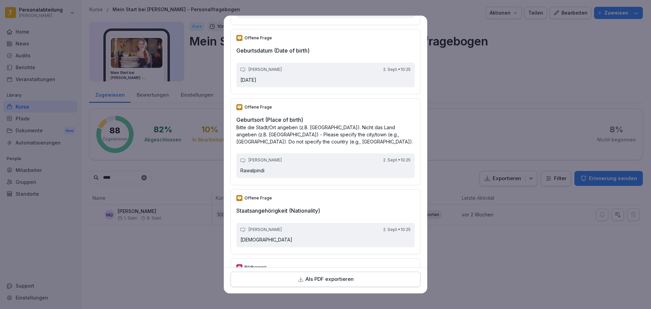
click at [326, 280] on p "Als PDF exportieren" at bounding box center [329, 279] width 48 height 8
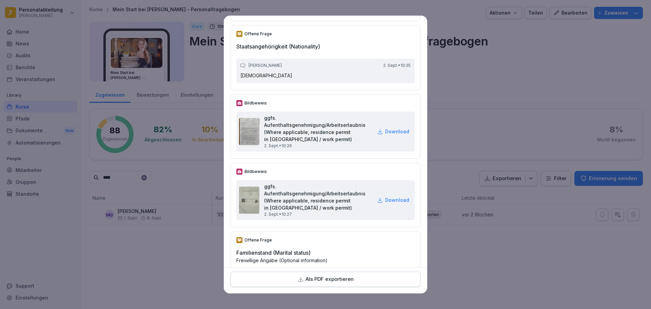
scroll to position [610, 0]
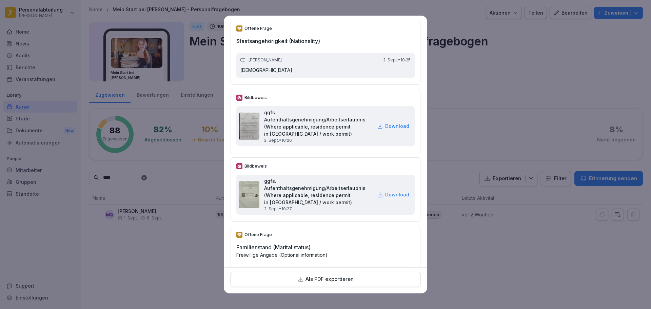
click at [385, 129] on p "Download" at bounding box center [397, 125] width 24 height 7
click at [390, 198] on p "Download" at bounding box center [397, 194] width 24 height 7
click at [386, 129] on p "Download" at bounding box center [397, 125] width 24 height 7
